Goal: Task Accomplishment & Management: Manage account settings

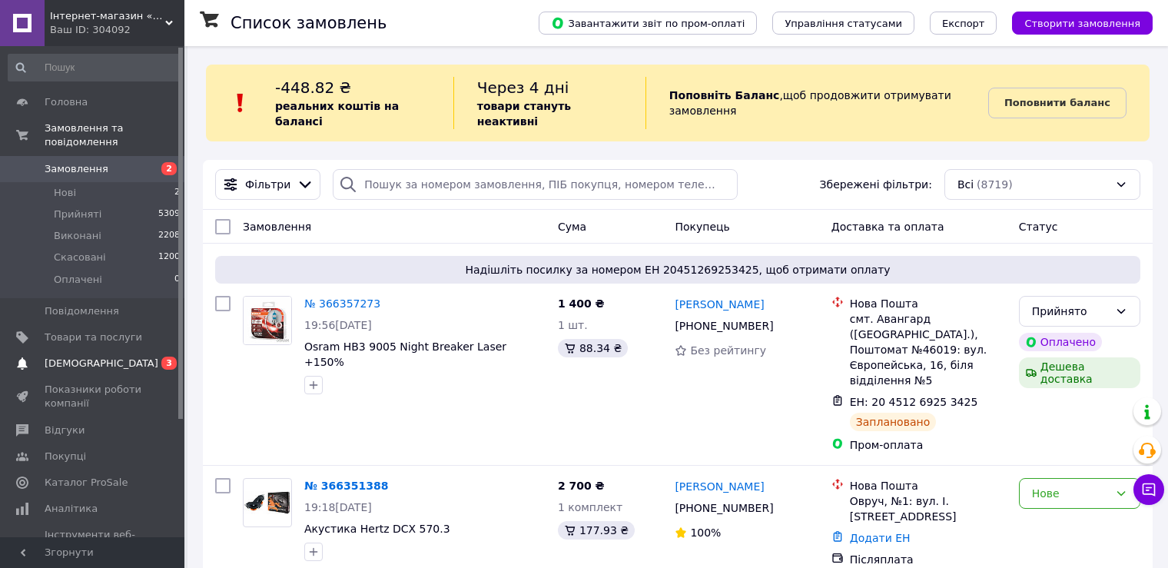
click at [113, 357] on span "[DEMOGRAPHIC_DATA]" at bounding box center [94, 364] width 98 height 14
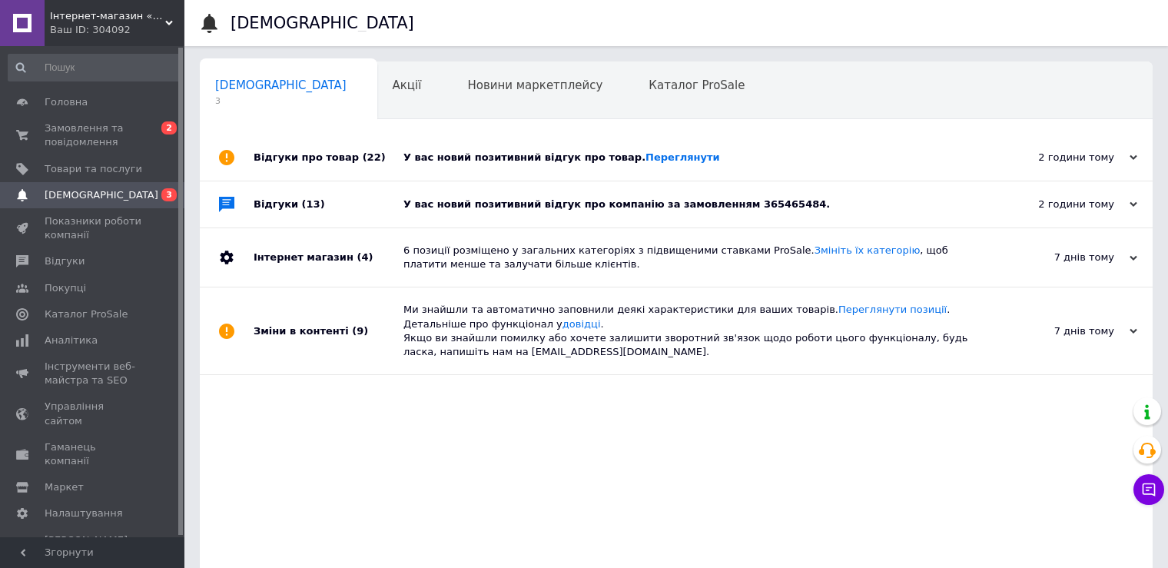
click at [284, 166] on div "Відгуки про товар (22)" at bounding box center [329, 158] width 150 height 46
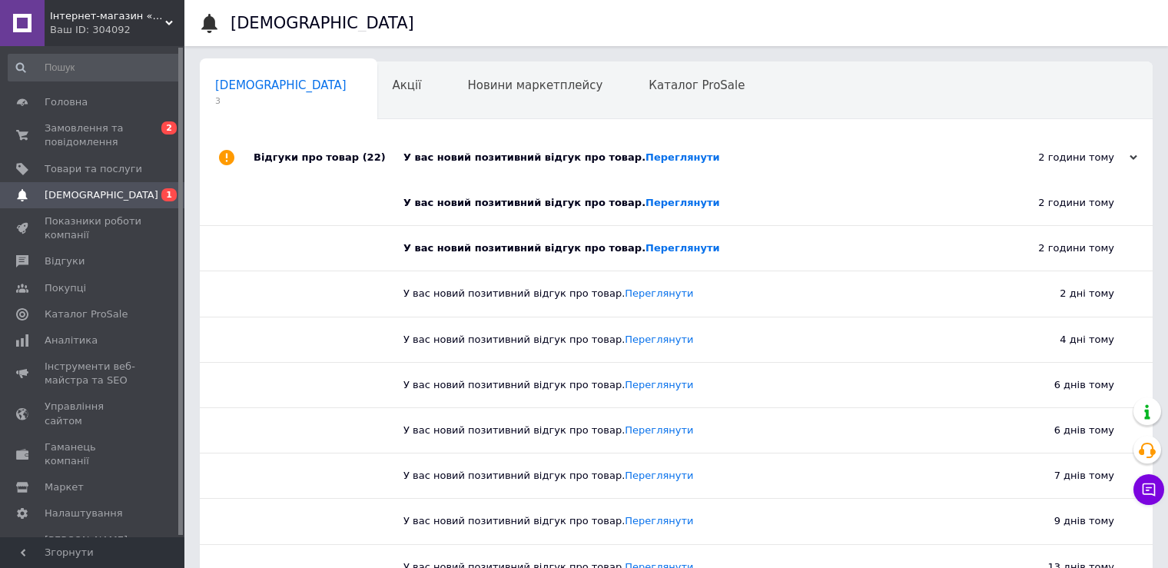
click at [281, 166] on div "Відгуки про товар (22)" at bounding box center [329, 158] width 150 height 46
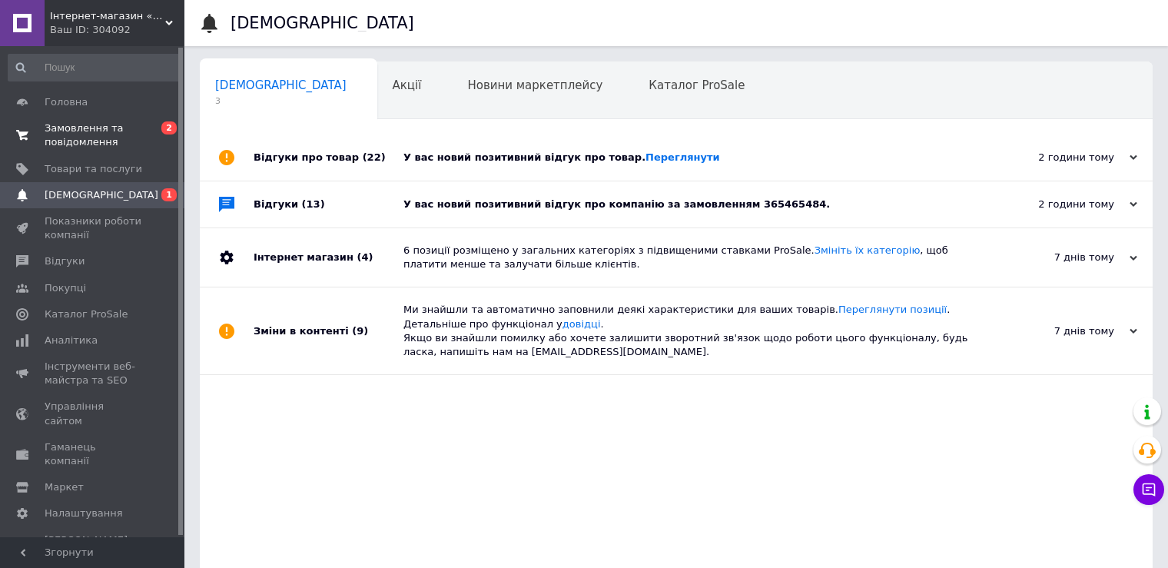
click at [79, 135] on span "Замовлення та повідомлення" at bounding box center [94, 135] width 98 height 28
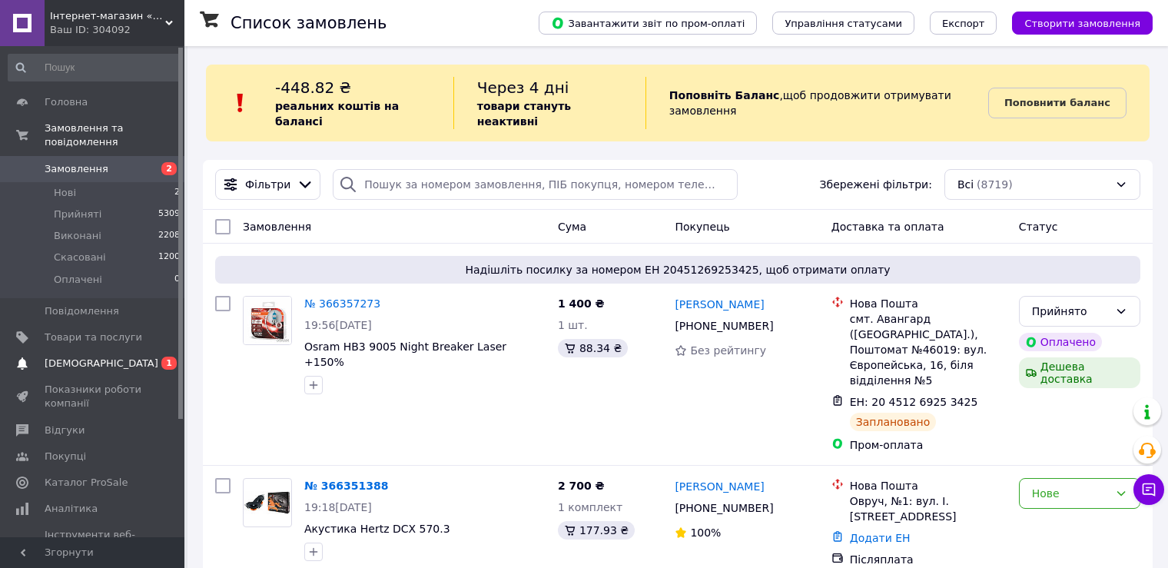
click at [82, 357] on span "[DEMOGRAPHIC_DATA]" at bounding box center [102, 364] width 114 height 14
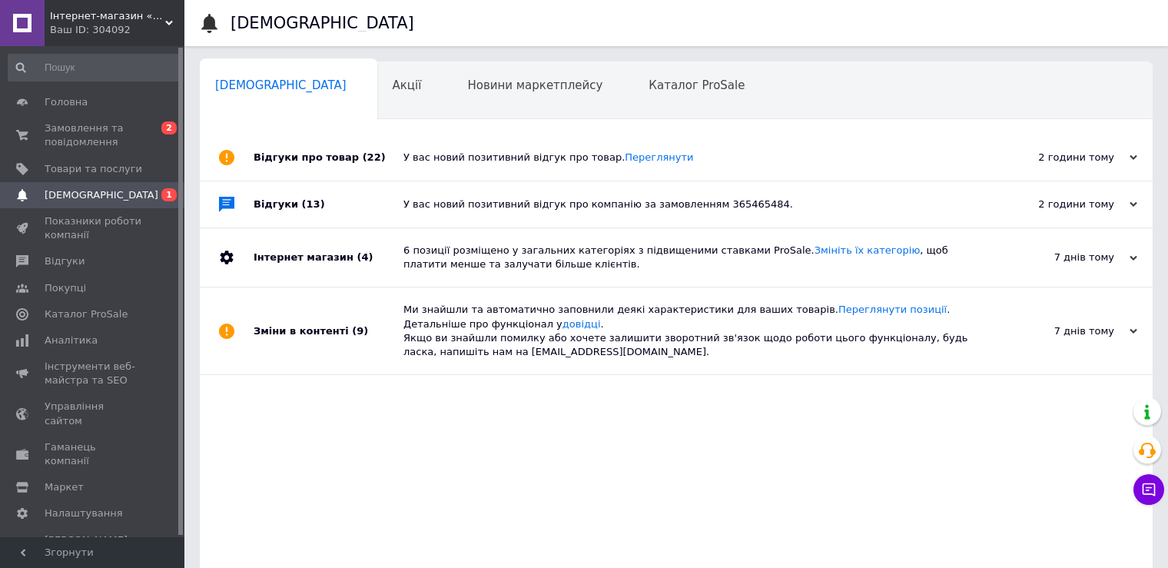
click at [272, 211] on div "Відгуки (13)" at bounding box center [329, 204] width 150 height 46
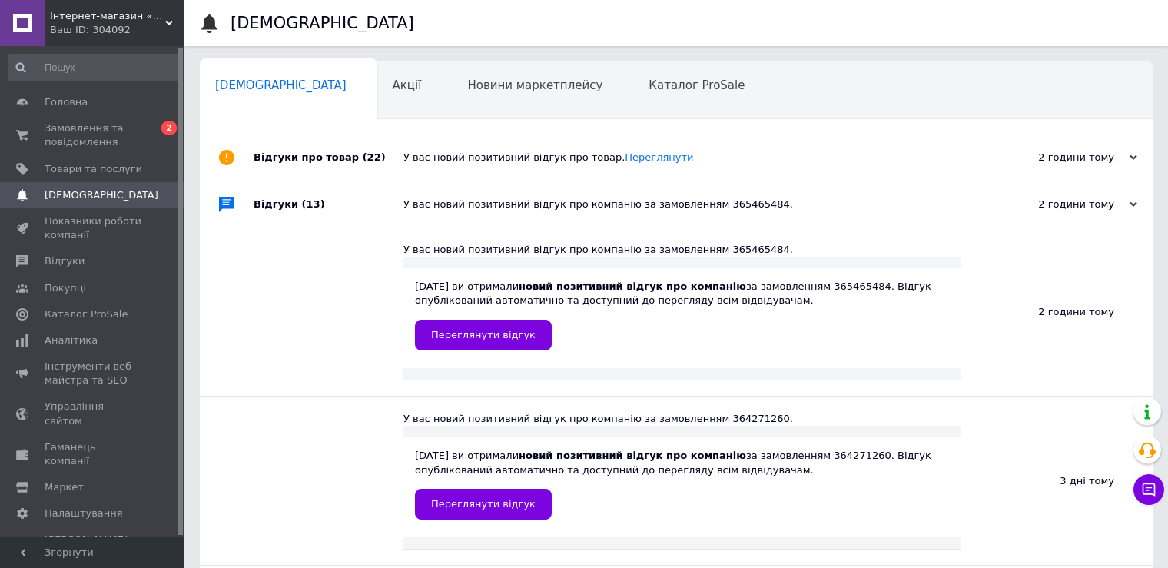
click at [272, 211] on div "Відгуки (13)" at bounding box center [329, 204] width 150 height 46
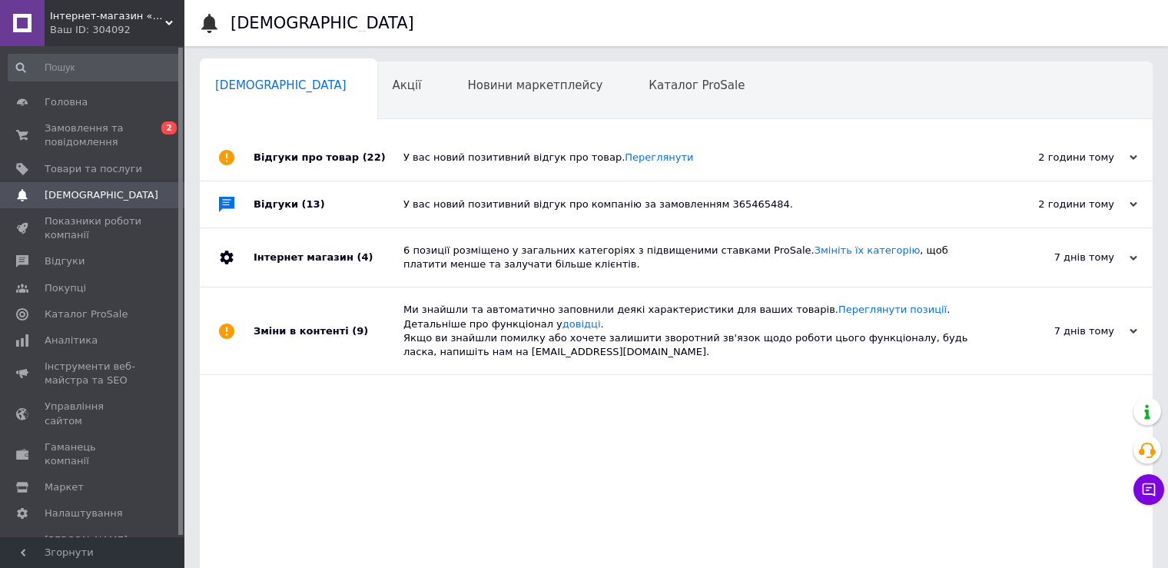
click at [271, 160] on div "Відгуки про товар (22)" at bounding box center [329, 158] width 150 height 46
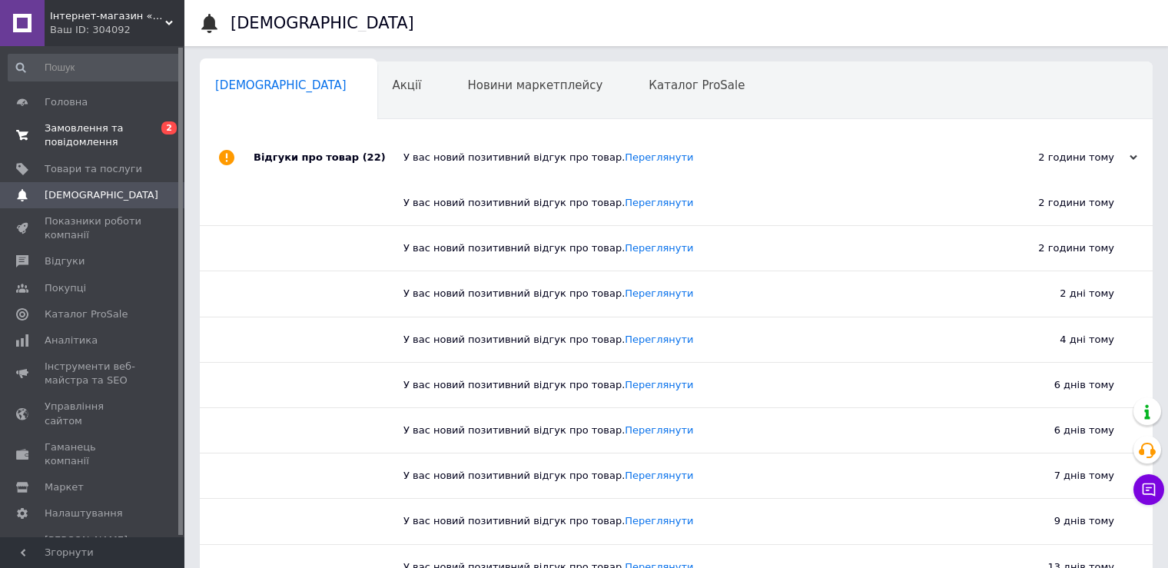
click at [89, 138] on span "Замовлення та повідомлення" at bounding box center [94, 135] width 98 height 28
